Goal: Task Accomplishment & Management: Manage account settings

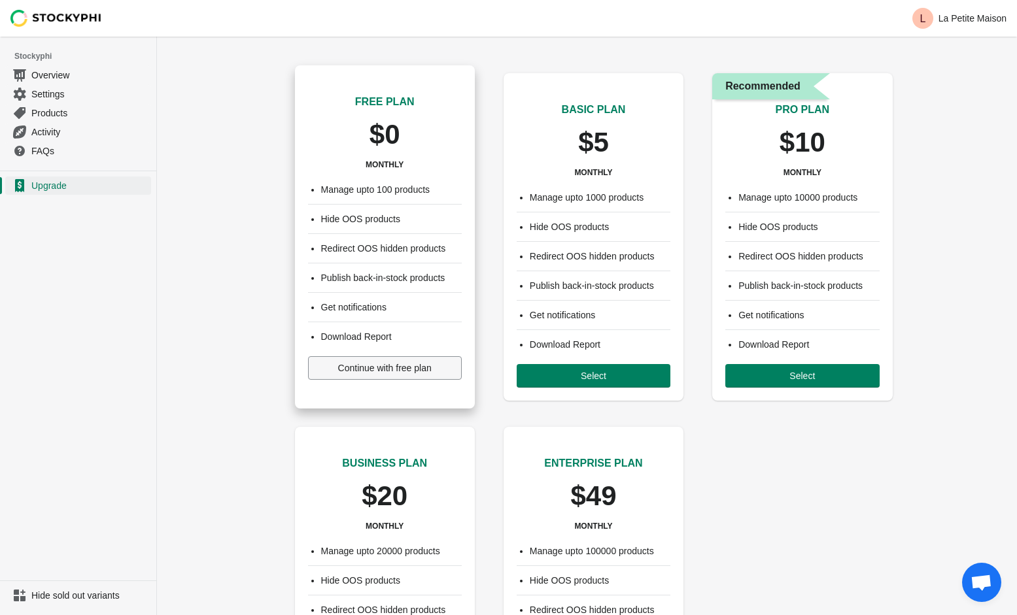
click at [370, 367] on span "Continue with free plan" at bounding box center [384, 368] width 93 height 10
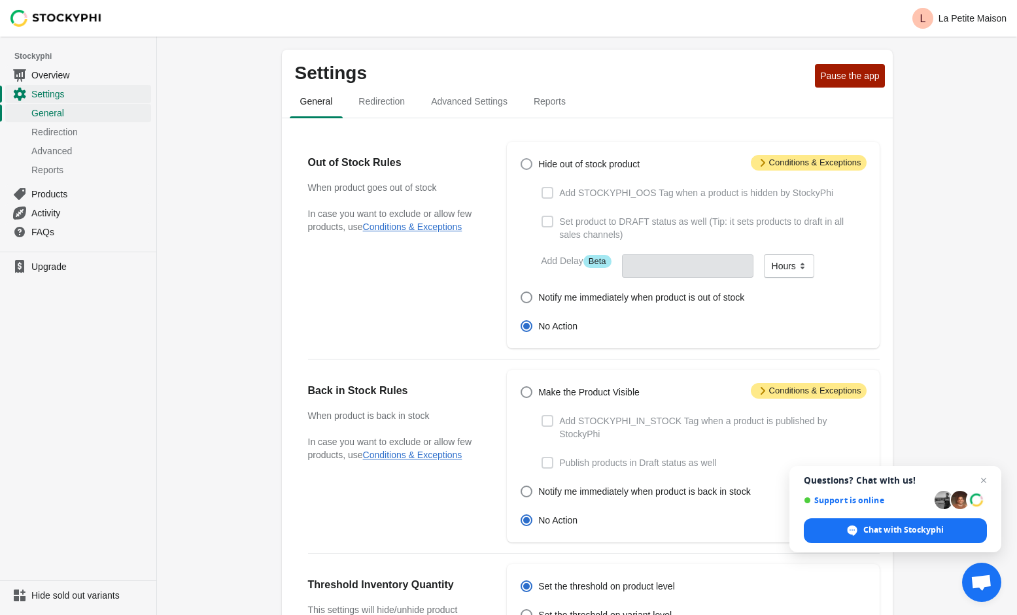
click at [530, 168] on span at bounding box center [526, 164] width 12 height 12
click at [521, 159] on input "Hide out of stock product" at bounding box center [520, 158] width 1 height 1
radio input "true"
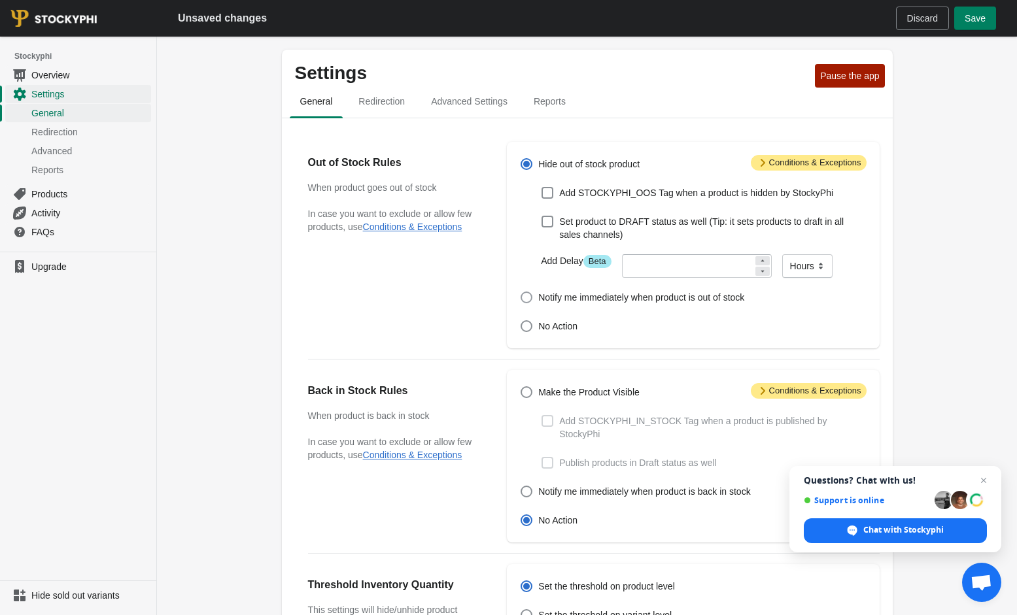
click at [539, 298] on span "Notify me immediately when product is out of stock" at bounding box center [641, 297] width 206 height 13
click at [521, 292] on input "Notify me immediately when product is out of stock" at bounding box center [520, 292] width 1 height 1
radio input "true"
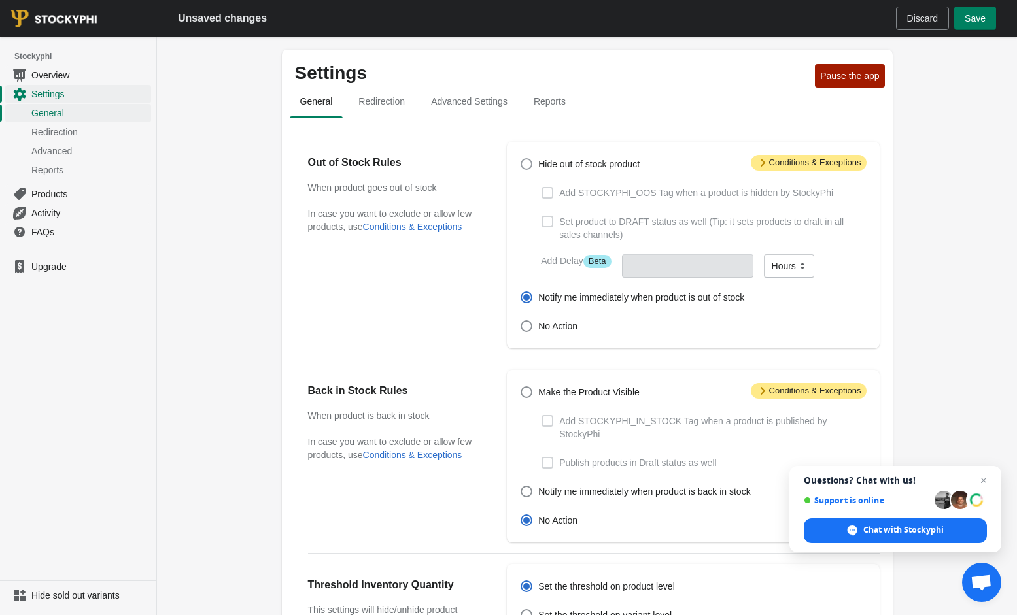
click at [537, 166] on label "Hide out of stock product" at bounding box center [580, 164] width 120 height 18
click at [521, 159] on input "Hide out of stock product" at bounding box center [520, 158] width 1 height 1
radio input "true"
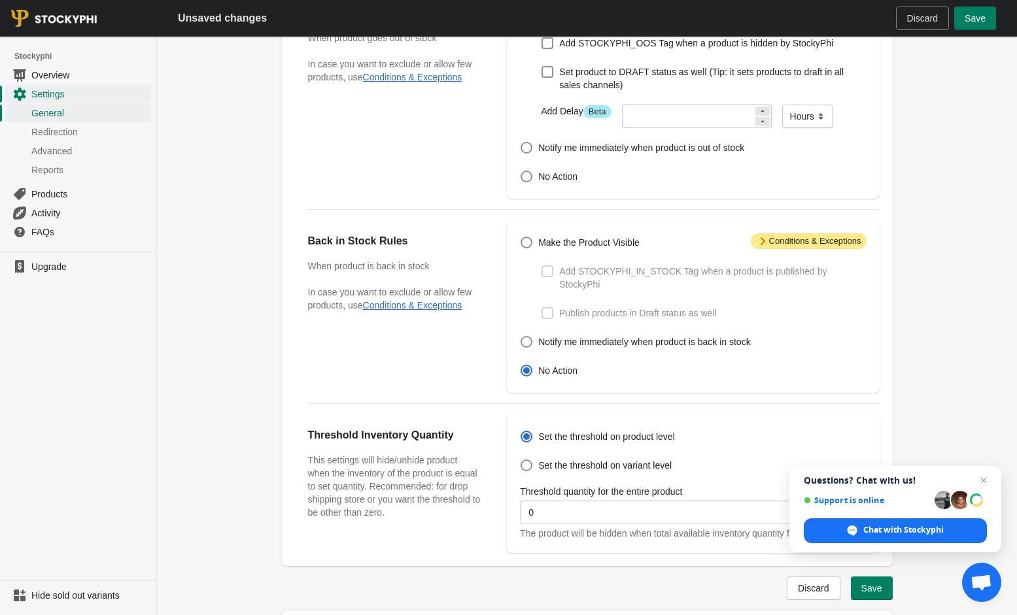
scroll to position [151, 0]
click at [540, 243] on span "Make the Product Visible" at bounding box center [588, 241] width 101 height 13
click at [521, 236] on input "Make the Product Visible" at bounding box center [520, 235] width 1 height 1
radio input "true"
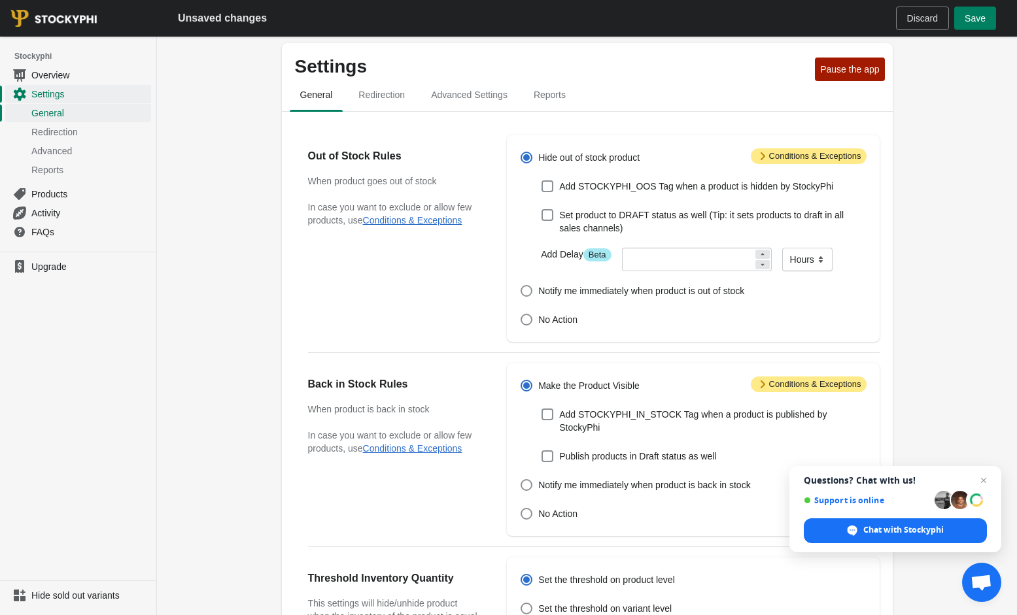
scroll to position [0, 0]
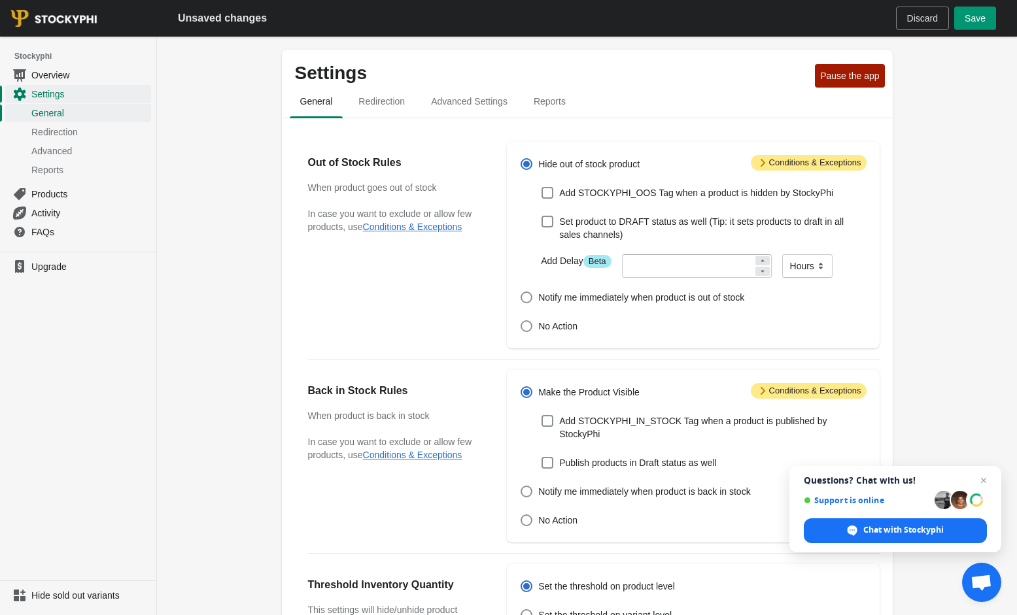
click at [968, 23] on span "Save" at bounding box center [974, 18] width 21 height 10
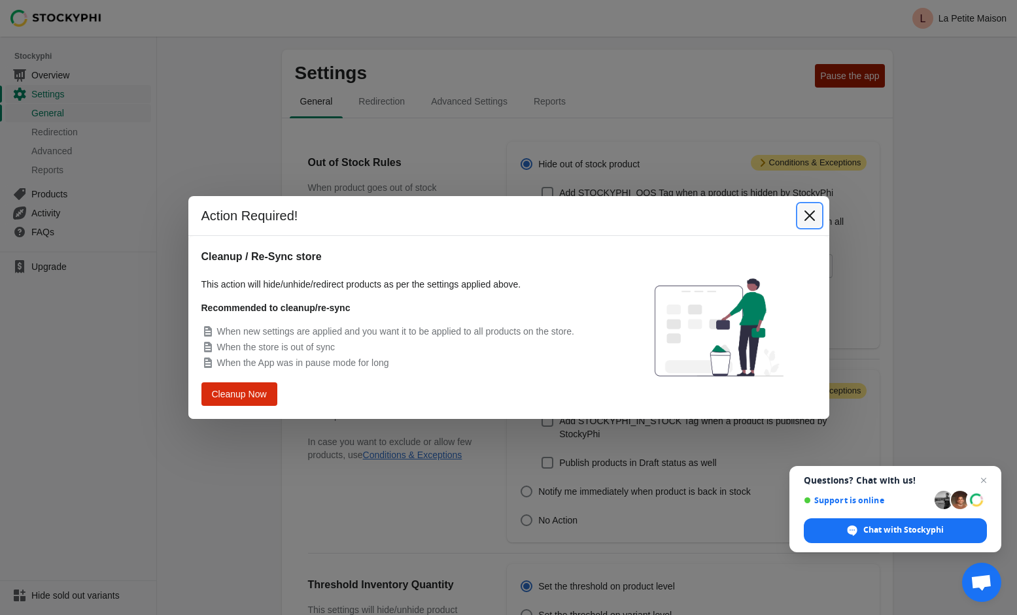
click at [812, 214] on icon "Close" at bounding box center [809, 215] width 13 height 13
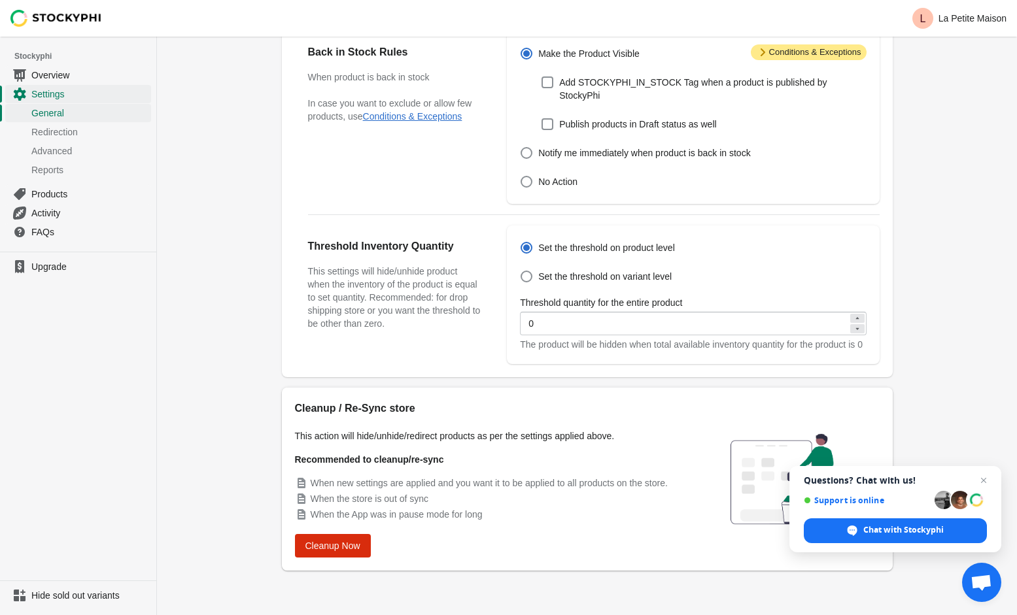
scroll to position [352, 0]
click at [342, 545] on span "Cleanup Now" at bounding box center [332, 546] width 55 height 10
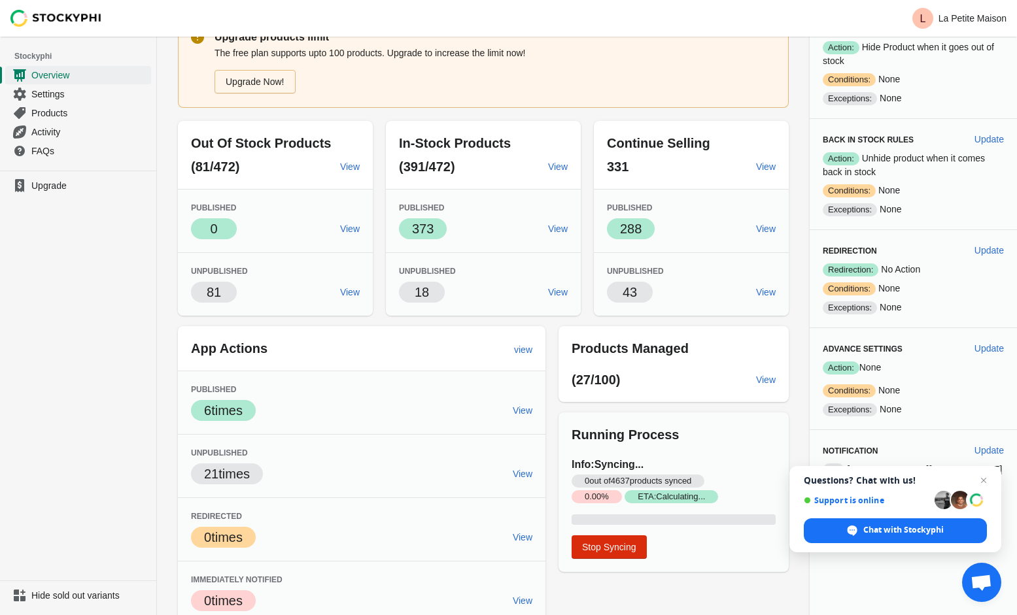
scroll to position [83, 0]
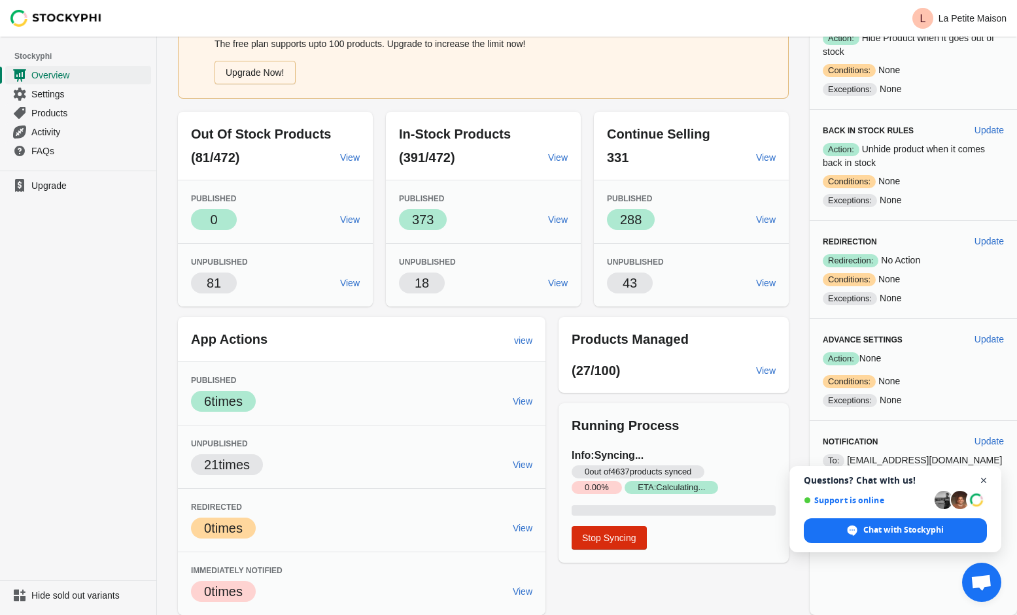
click at [985, 475] on span "Open chat" at bounding box center [983, 481] width 16 height 16
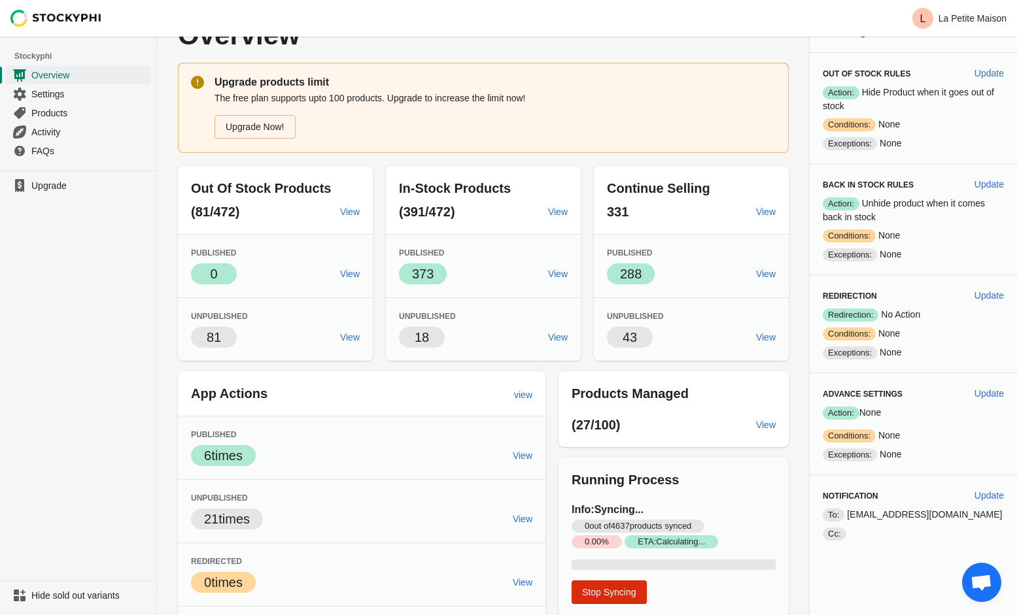
scroll to position [0, 0]
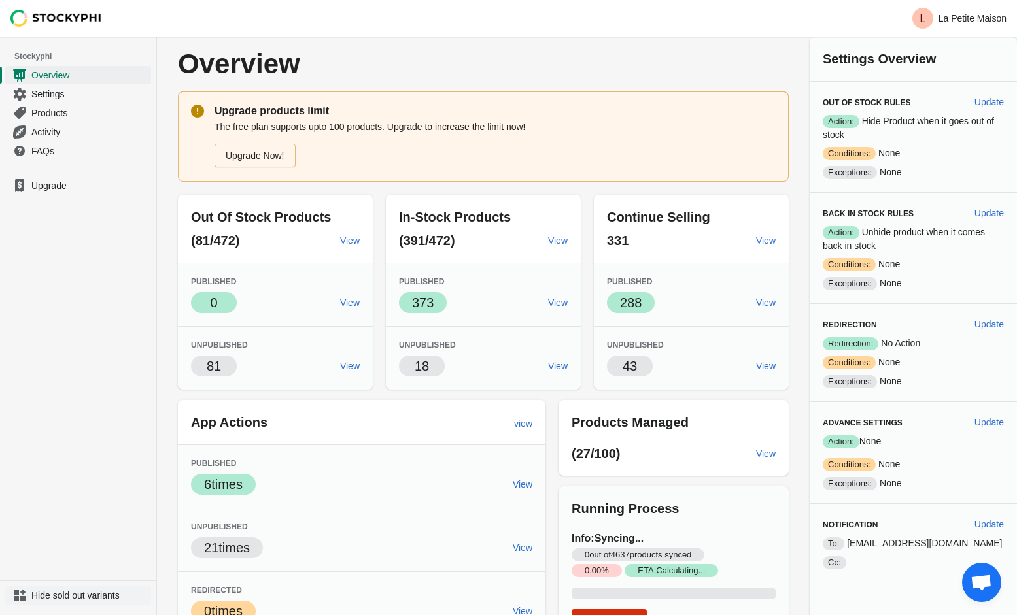
click at [44, 596] on span "Hide sold out variants" at bounding box center [89, 595] width 117 height 13
click at [354, 367] on span "View" at bounding box center [350, 366] width 20 height 10
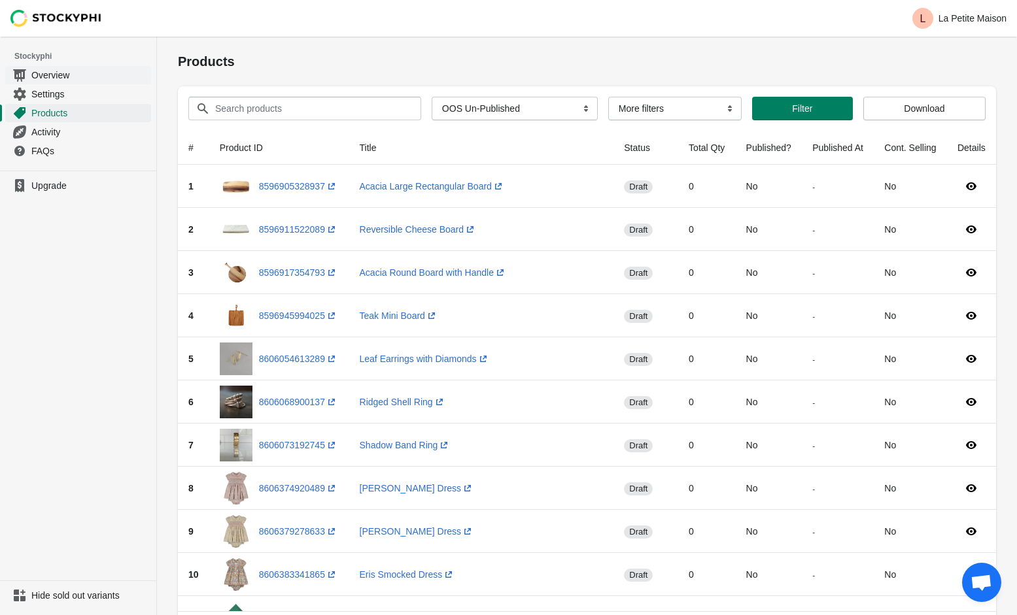
click at [69, 75] on span "Overview" at bounding box center [89, 75] width 117 height 13
